Goal: Transaction & Acquisition: Book appointment/travel/reservation

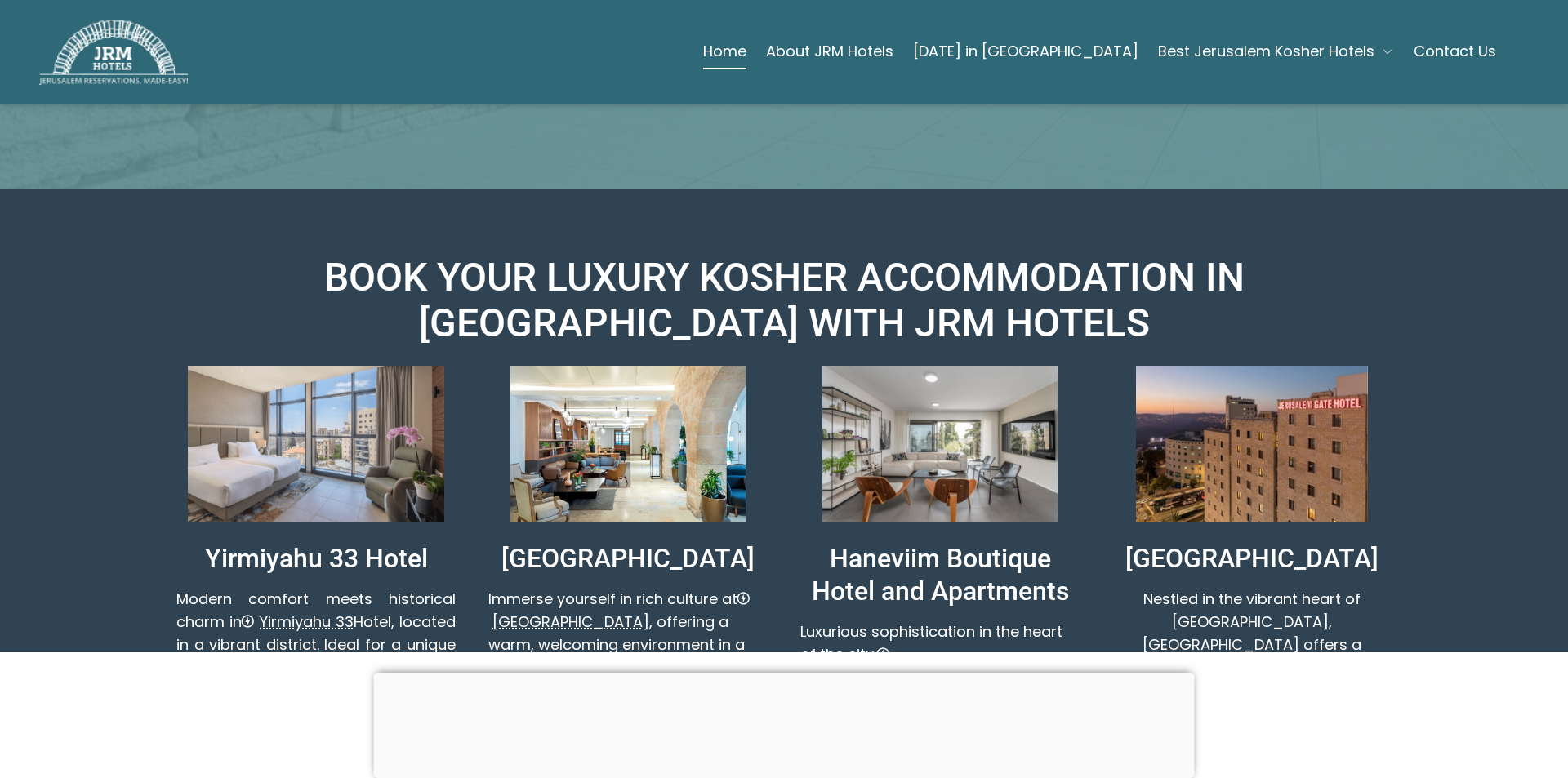
scroll to position [735, 0]
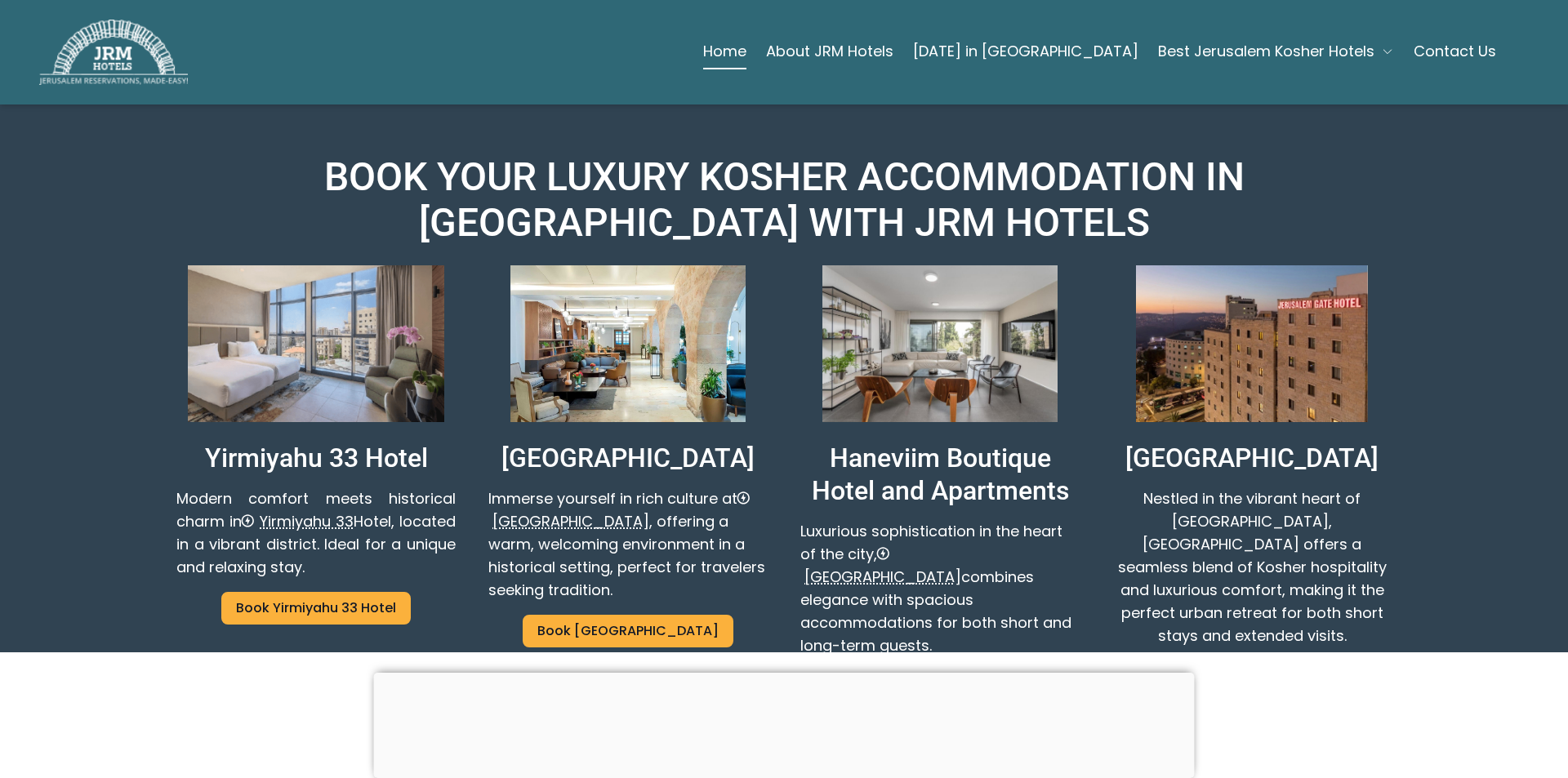
click at [942, 670] on link "Book [GEOGRAPHIC_DATA]" at bounding box center [940, 686] width 211 height 33
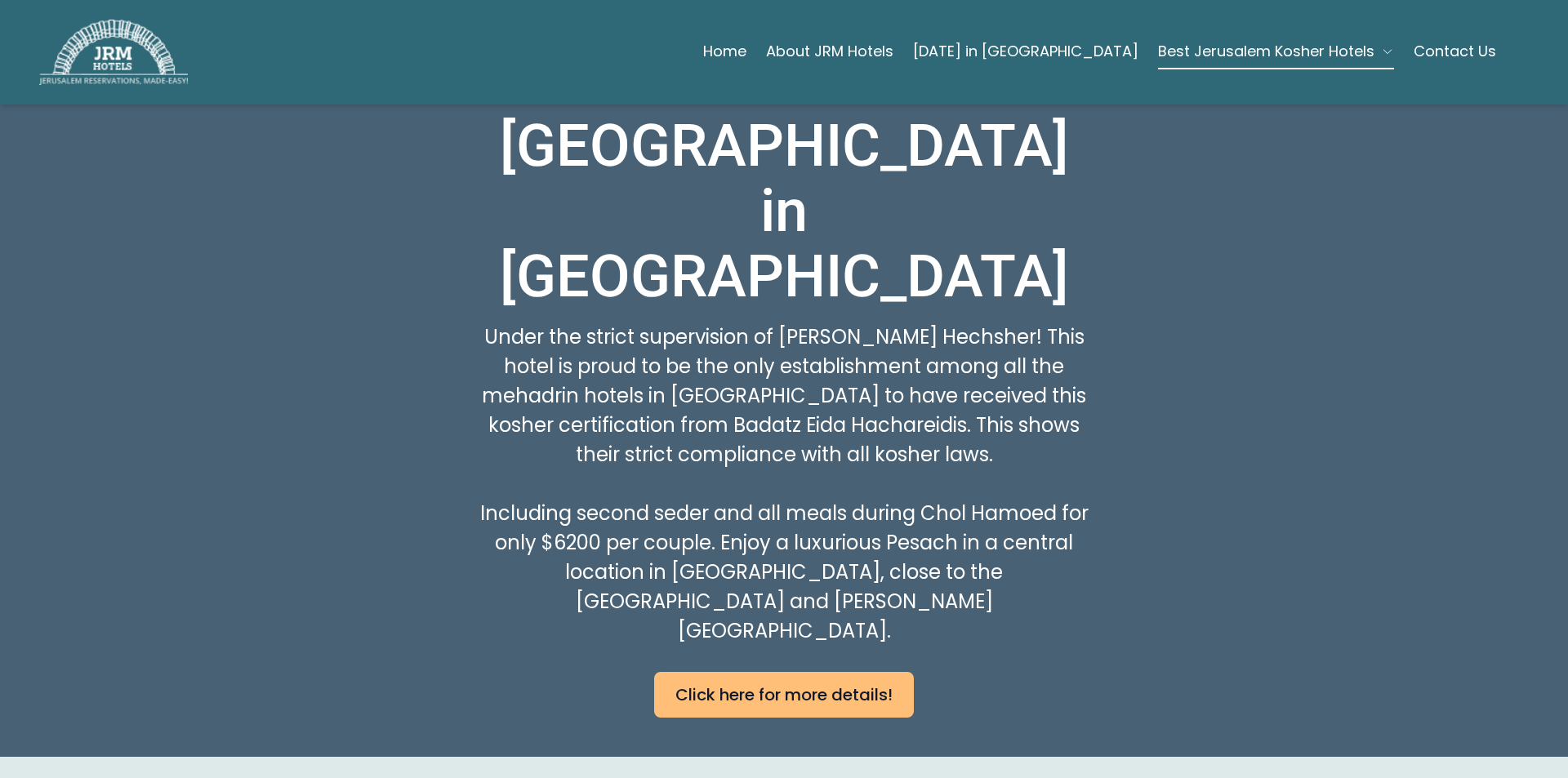
scroll to position [898, 0]
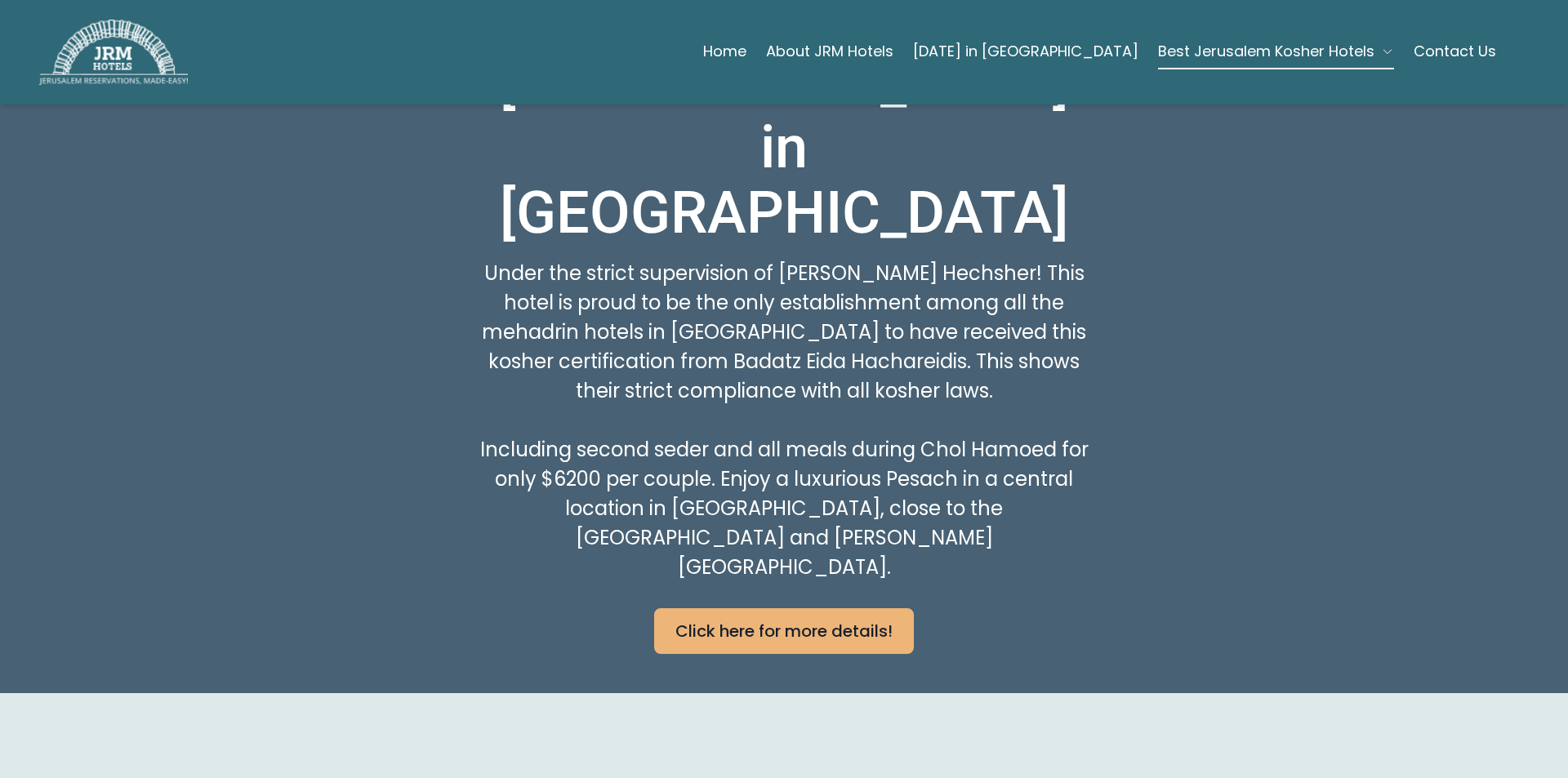
click at [698, 609] on link "Click here for more details!" at bounding box center [784, 632] width 259 height 46
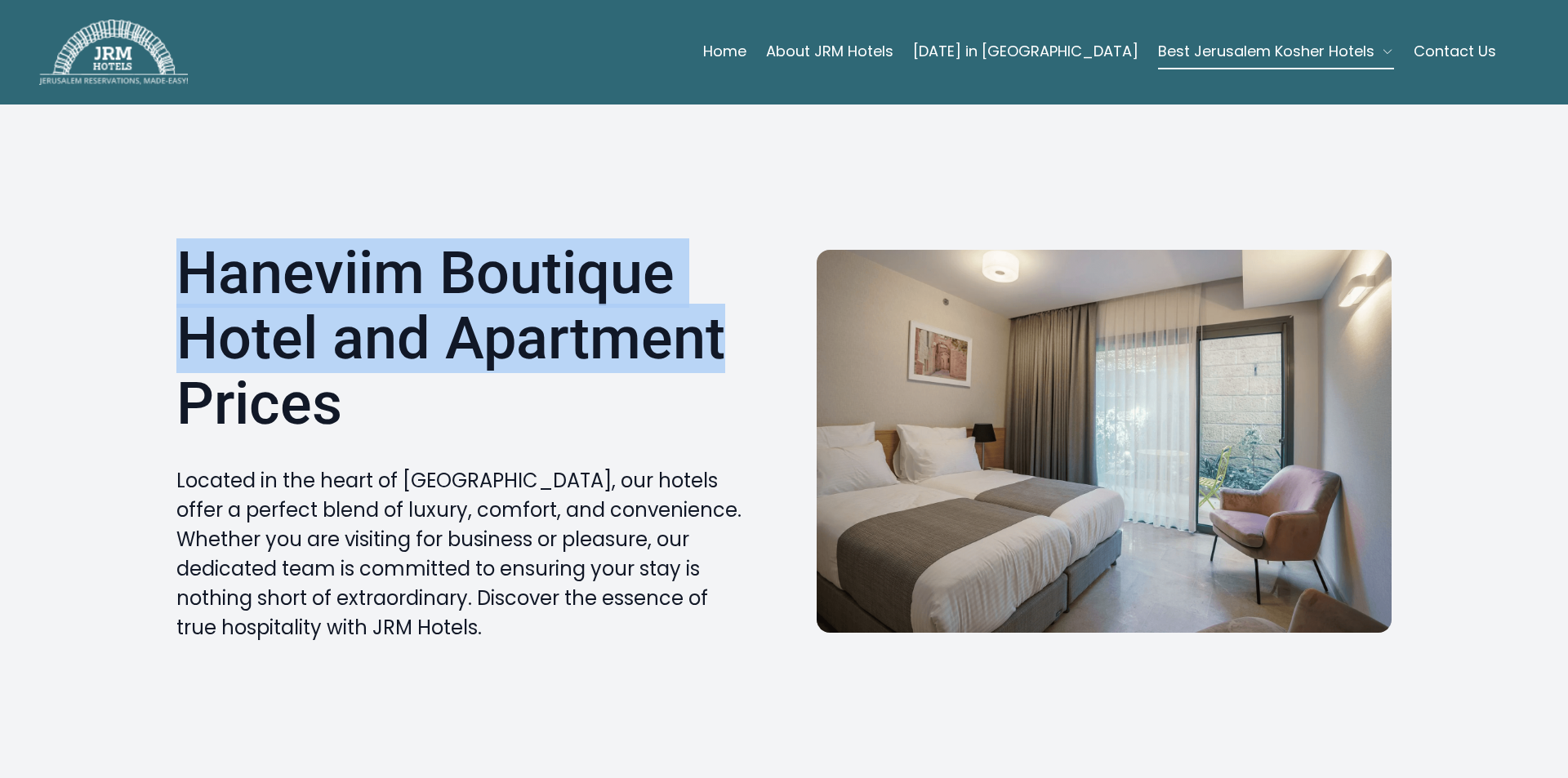
drag, startPoint x: 176, startPoint y: 273, endPoint x: 710, endPoint y: 371, distance: 542.9
click at [710, 371] on h1 "Haneviim Boutique Hotel and Apartment Prices" at bounding box center [464, 342] width 575 height 203
copy h1 "Haneviim Boutique Hotel and Apartment"
